Goal: Navigation & Orientation: Find specific page/section

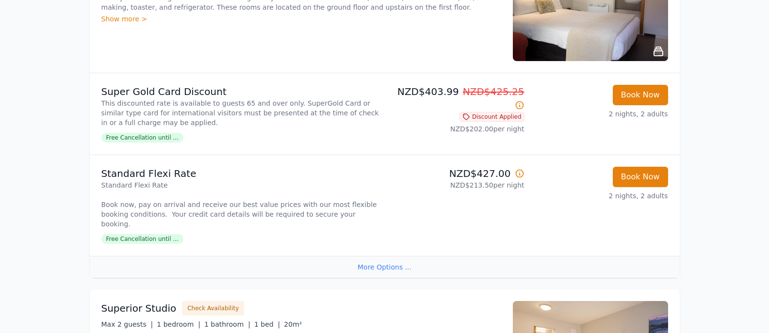
scroll to position [234, 0]
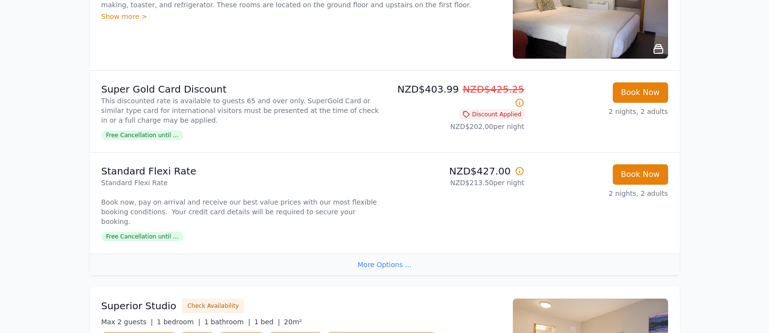
click at [521, 98] on icon at bounding box center [520, 103] width 10 height 10
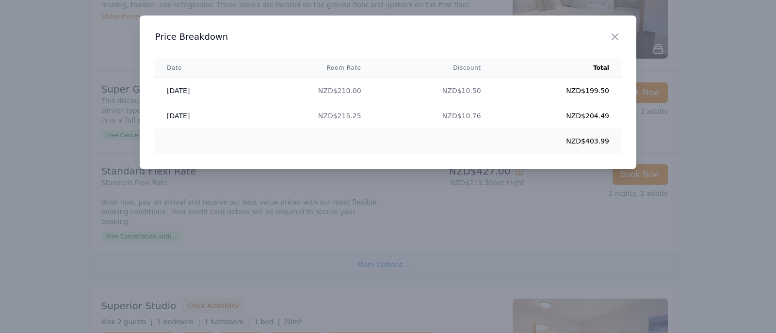
click at [693, 91] on div at bounding box center [388, 166] width 776 height 333
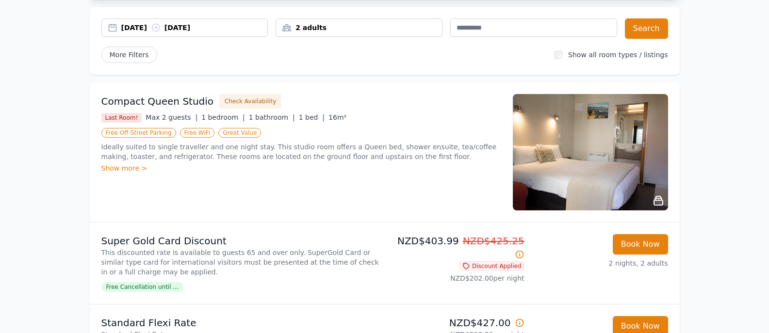
scroll to position [0, 0]
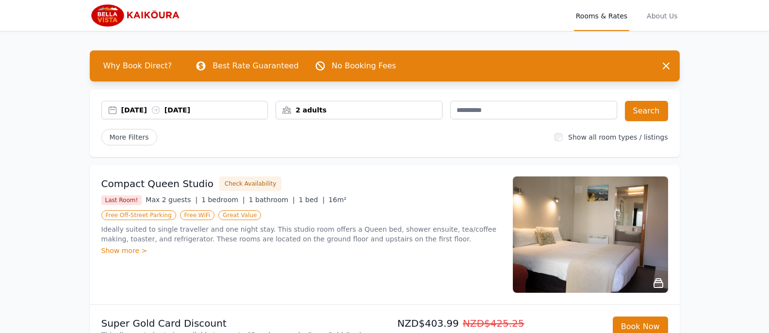
click at [195, 65] on icon at bounding box center [201, 66] width 12 height 12
click at [150, 65] on span "Why Book Direct?" at bounding box center [138, 65] width 84 height 19
click at [663, 17] on span "About Us" at bounding box center [662, 15] width 34 height 31
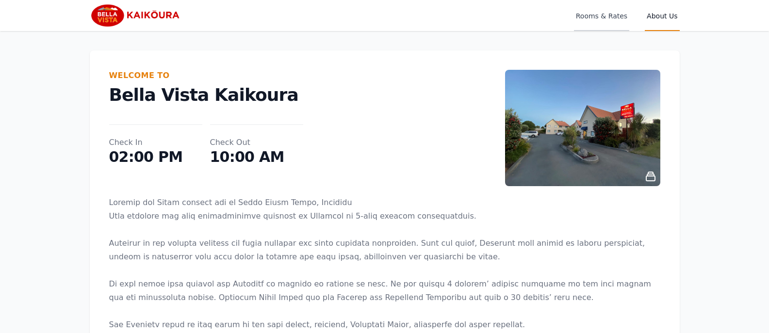
click at [599, 15] on span "Rooms & Rates" at bounding box center [601, 15] width 55 height 31
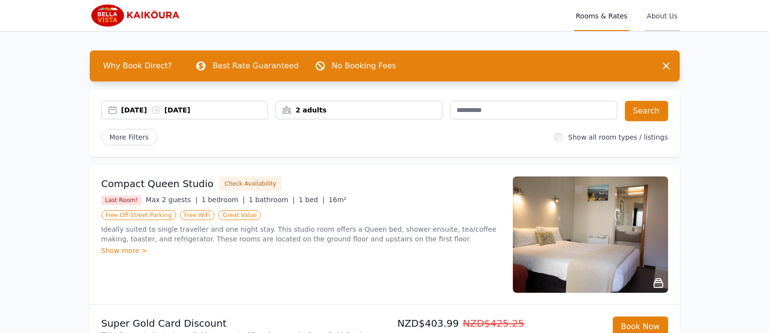
click at [661, 16] on span "About Us" at bounding box center [662, 15] width 34 height 31
